Goal: Find specific page/section: Find specific page/section

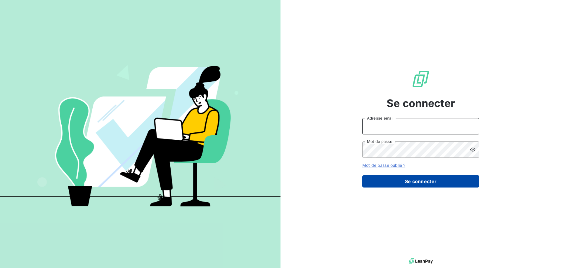
type input "[EMAIL_ADDRESS][DOMAIN_NAME]"
click at [429, 182] on button "Se connecter" at bounding box center [420, 181] width 117 height 12
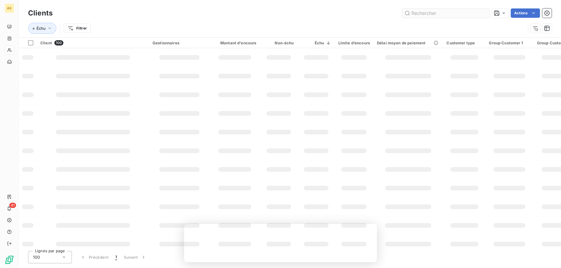
click at [421, 13] on input "text" at bounding box center [446, 12] width 88 height 9
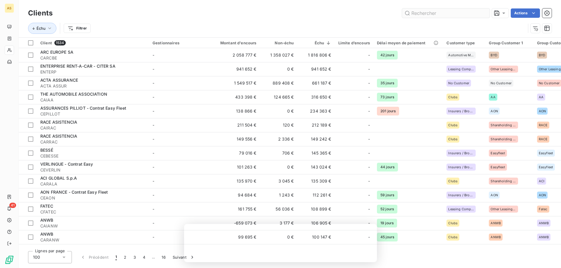
click at [424, 13] on input "text" at bounding box center [446, 12] width 88 height 9
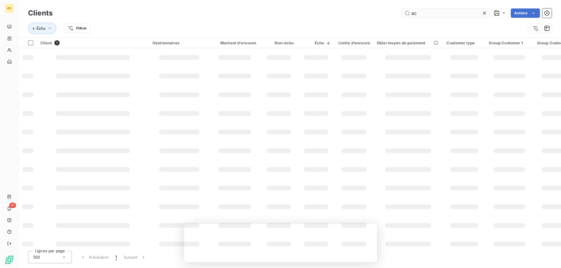
type input "a"
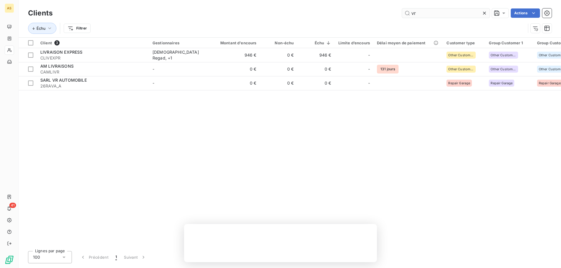
type input "v"
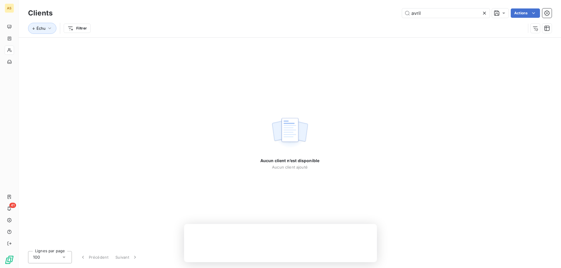
drag, startPoint x: 424, startPoint y: 12, endPoint x: 373, endPoint y: 12, distance: 50.5
click at [373, 12] on div "avril Actions" at bounding box center [306, 12] width 492 height 9
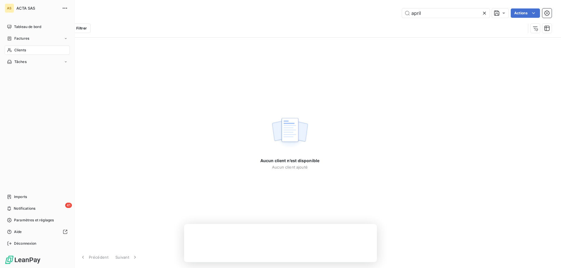
type input "april"
click at [22, 48] on span "Clients" at bounding box center [20, 50] width 12 height 5
click at [26, 49] on span "Clients" at bounding box center [20, 50] width 12 height 5
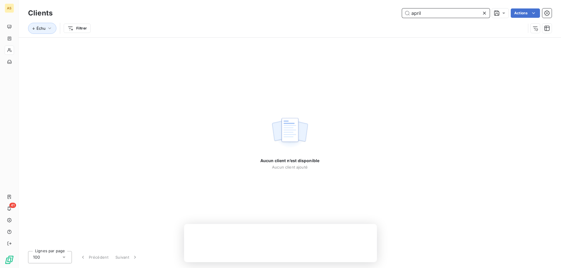
drag, startPoint x: 434, startPoint y: 11, endPoint x: 340, endPoint y: 10, distance: 94.6
click at [340, 10] on div "april Actions" at bounding box center [306, 12] width 492 height 9
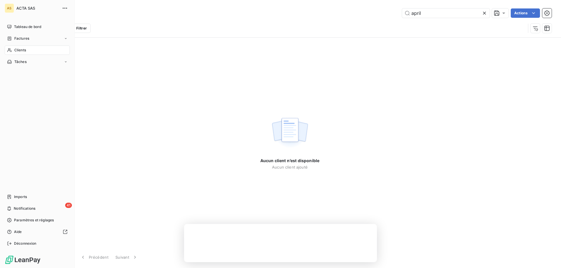
click at [20, 50] on span "Clients" at bounding box center [20, 50] width 12 height 5
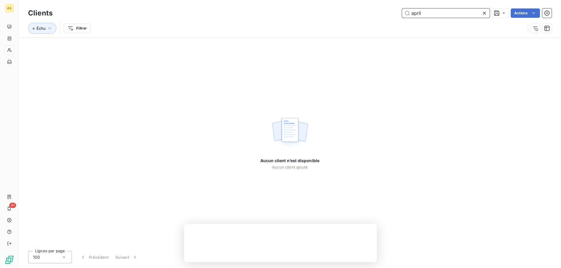
click at [416, 14] on input "april" at bounding box center [446, 12] width 88 height 9
click at [415, 14] on input "april" at bounding box center [446, 12] width 88 height 9
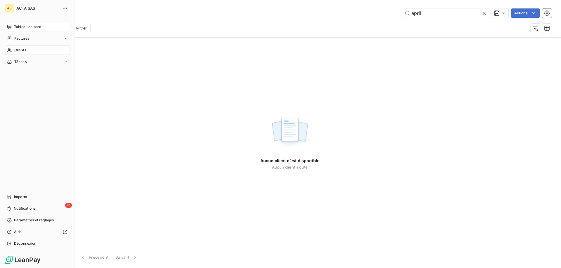
click at [32, 24] on span "Tableau de bord" at bounding box center [27, 26] width 27 height 5
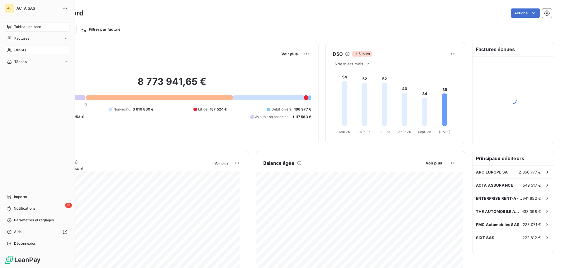
click at [12, 51] on div "Clients" at bounding box center [37, 50] width 65 height 9
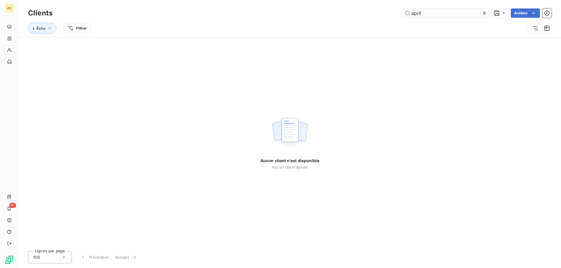
click at [424, 14] on input "april" at bounding box center [446, 12] width 88 height 9
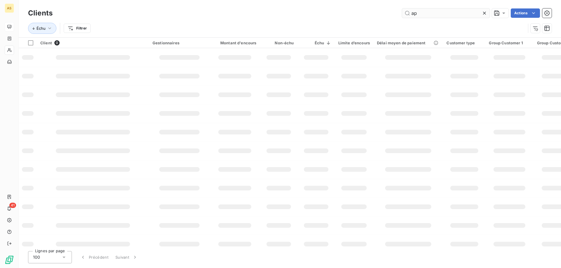
type input "a"
